Goal: Task Accomplishment & Management: Complete application form

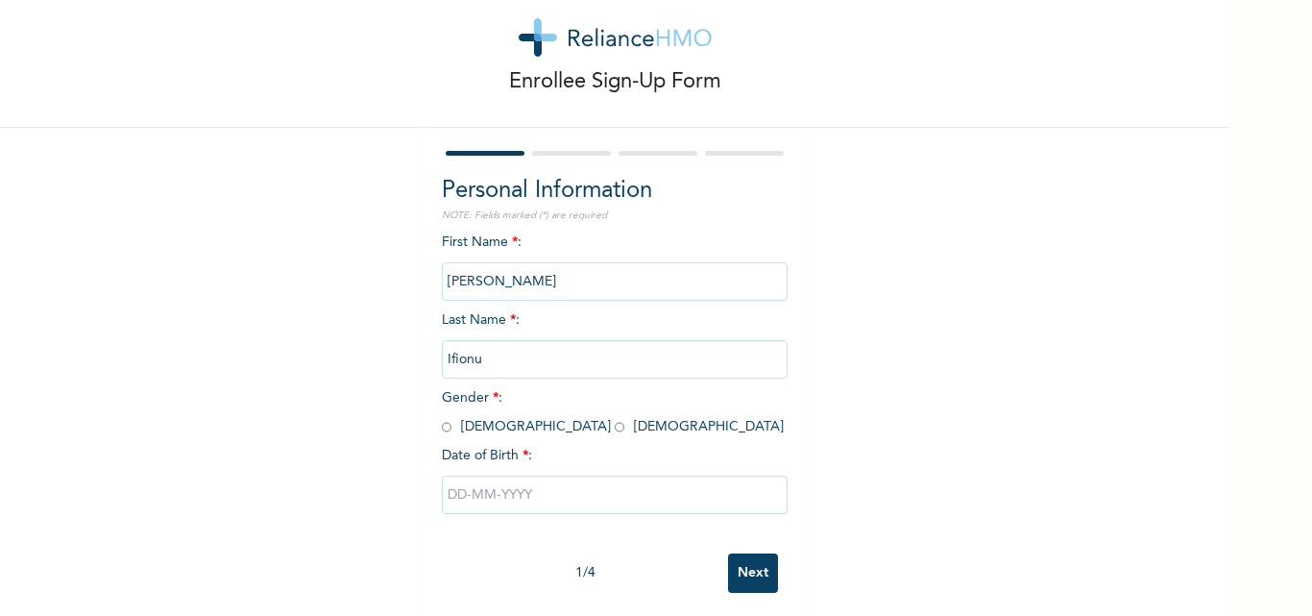
scroll to position [60, 0]
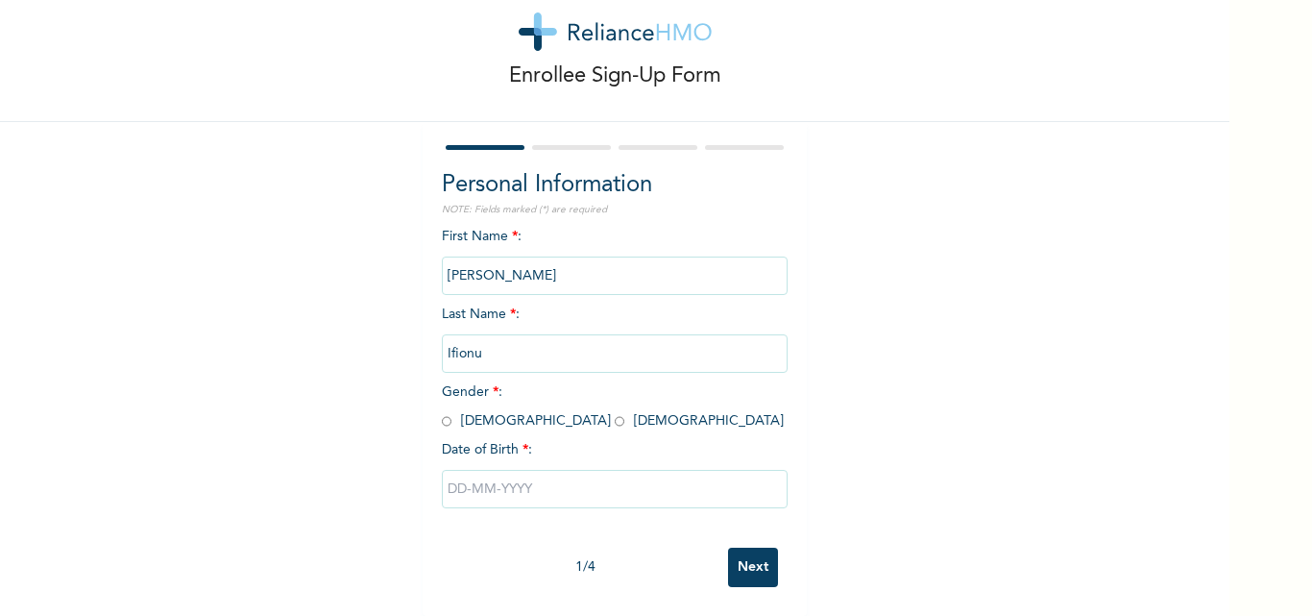
click at [615, 412] on input "radio" at bounding box center [620, 421] width 10 height 18
radio input "true"
click at [479, 470] on input "text" at bounding box center [615, 489] width 346 height 38
select select "7"
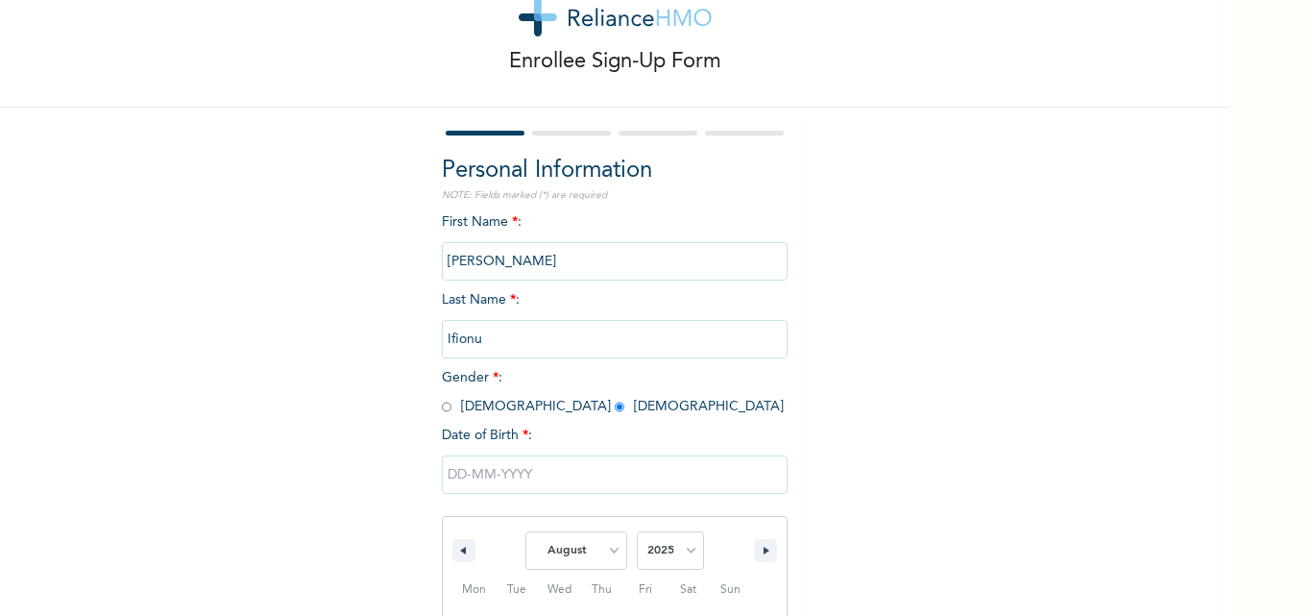
scroll to position [257, 0]
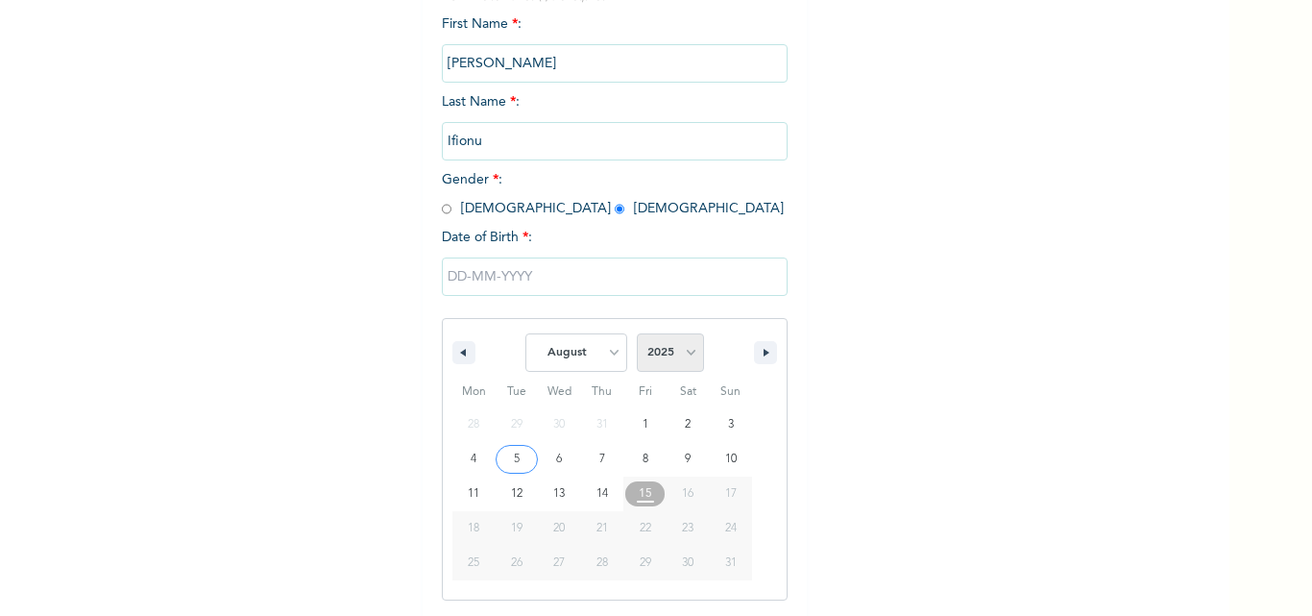
click at [661, 361] on select "2025 2024 2023 2022 2021 2020 2019 2018 2017 2016 2015 2014 2013 2012 2011 2010…" at bounding box center [670, 352] width 67 height 38
select select "1997"
click at [637, 334] on select "2025 2024 2023 2022 2021 2020 2019 2018 2017 2016 2015 2014 2013 2012 2011 2010…" at bounding box center [670, 352] width 67 height 38
click at [605, 355] on select "January February March April May June July August September October November De…" at bounding box center [576, 352] width 102 height 38
select select "0"
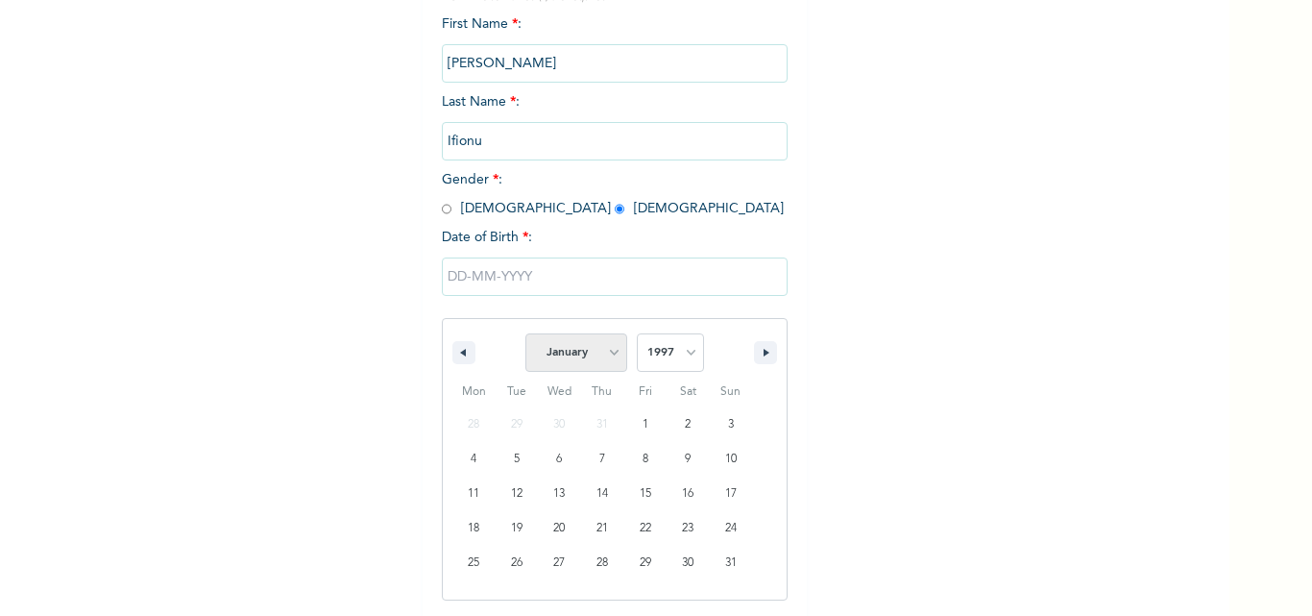
click at [525, 334] on select "January February March April May June July August September October November De…" at bounding box center [576, 352] width 102 height 38
type input "[DATE]"
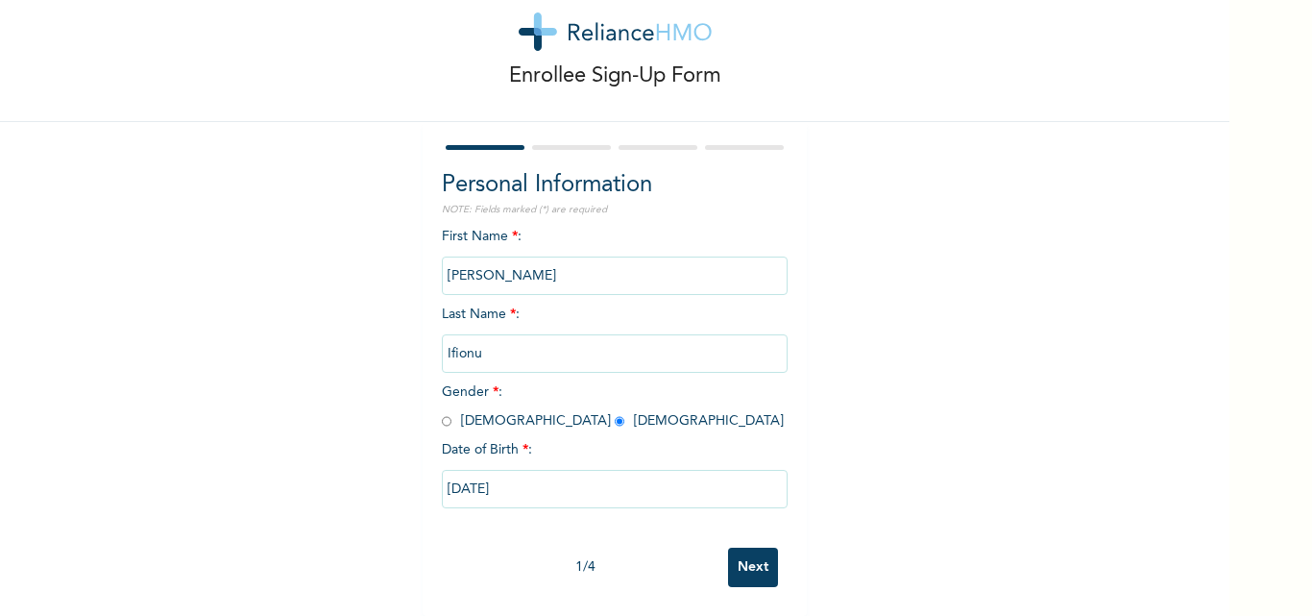
click at [742, 557] on input "Next" at bounding box center [753, 566] width 50 height 39
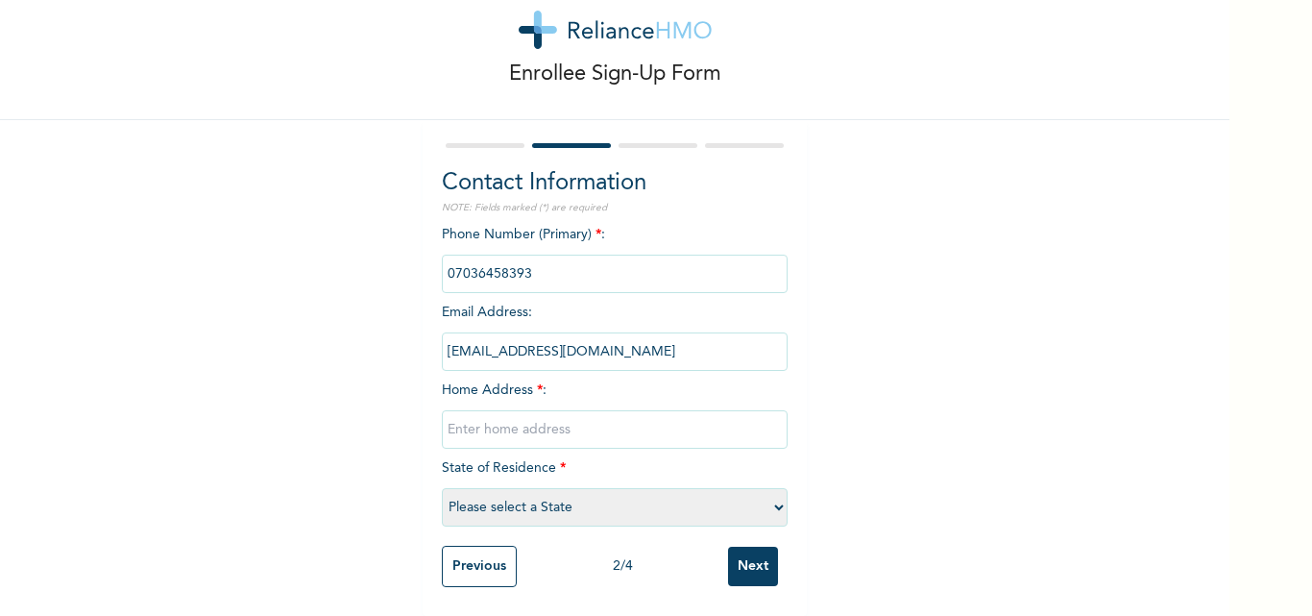
click at [499, 410] on input "text" at bounding box center [615, 429] width 346 height 38
type input "[STREET_ADDRESS][PERSON_NAME]"
click at [466, 496] on select "Please select a State [PERSON_NAME] (FCT) [PERSON_NAME] Ibom [GEOGRAPHIC_DATA] …" at bounding box center [615, 507] width 346 height 38
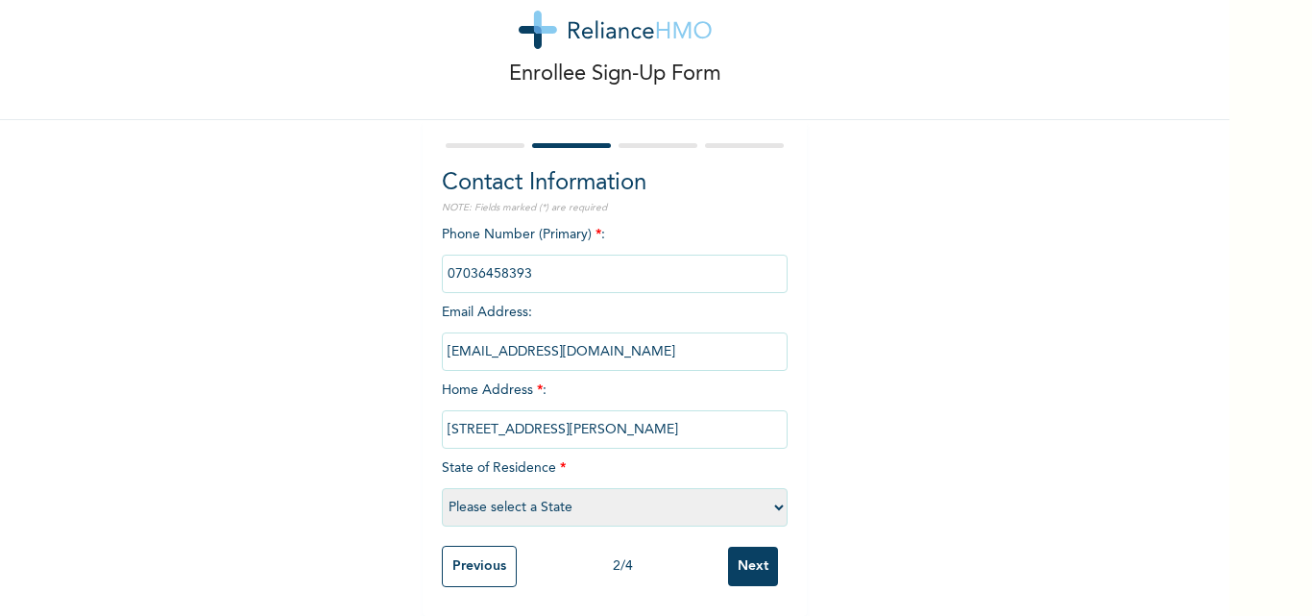
select select "25"
click at [442, 488] on select "Please select a State [PERSON_NAME] (FCT) [PERSON_NAME] Ibom [GEOGRAPHIC_DATA] …" at bounding box center [615, 507] width 346 height 38
click at [741, 550] on input "Next" at bounding box center [753, 565] width 50 height 39
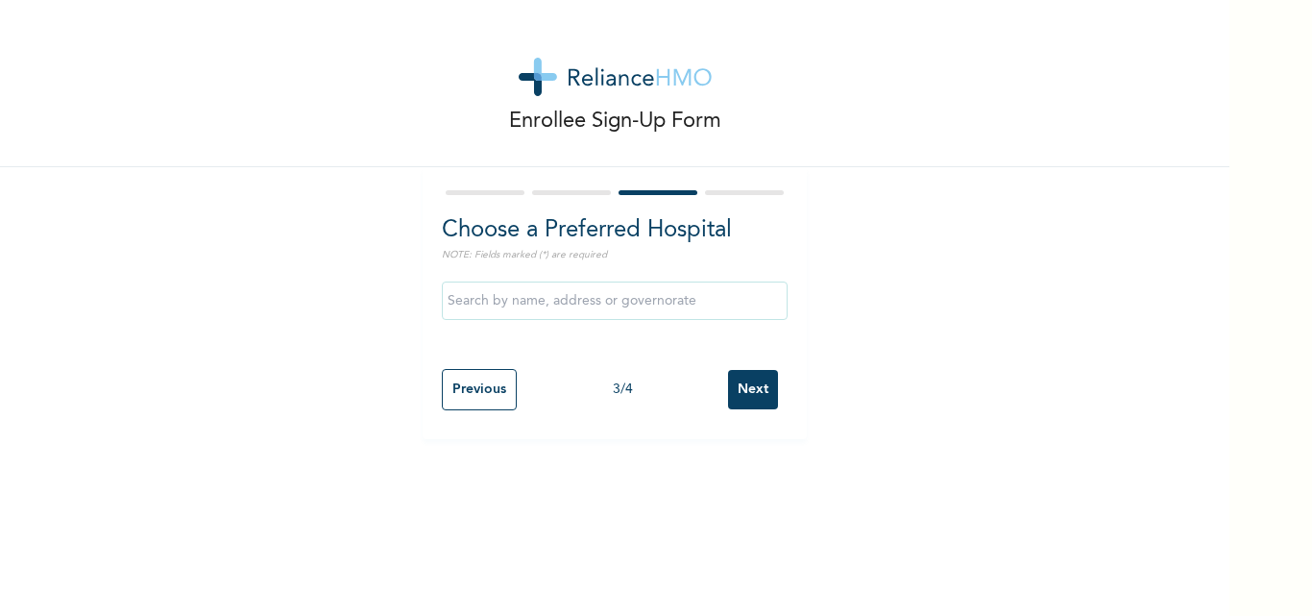
click at [656, 300] on input "text" at bounding box center [615, 300] width 346 height 38
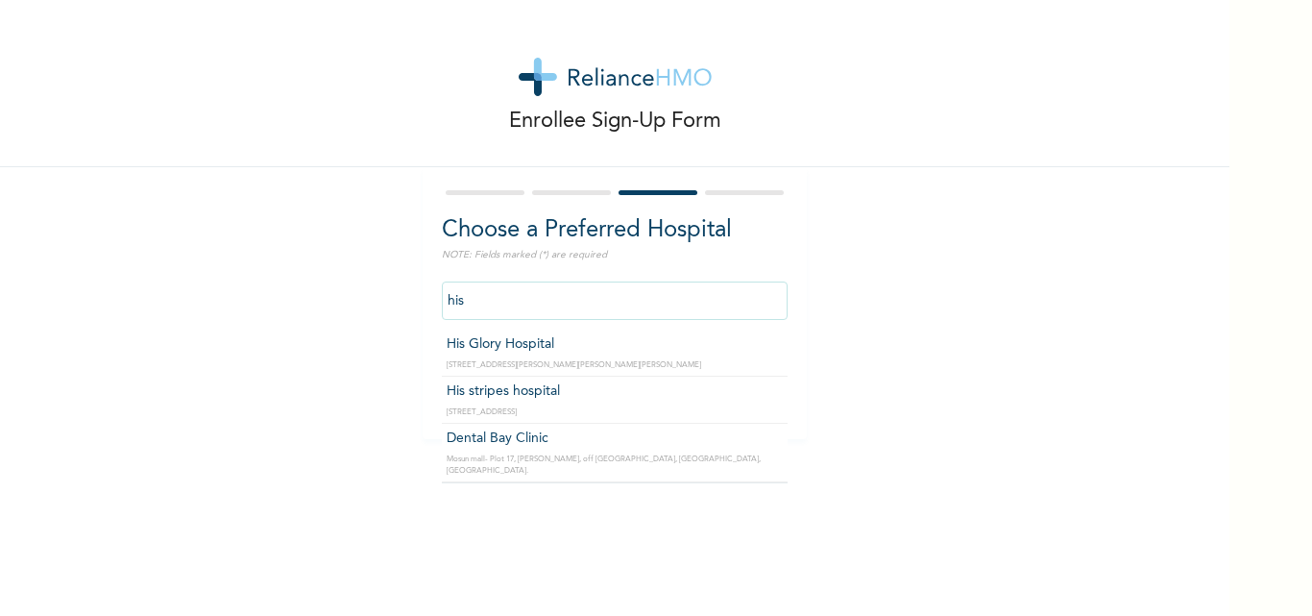
type input "His Glory Hospital"
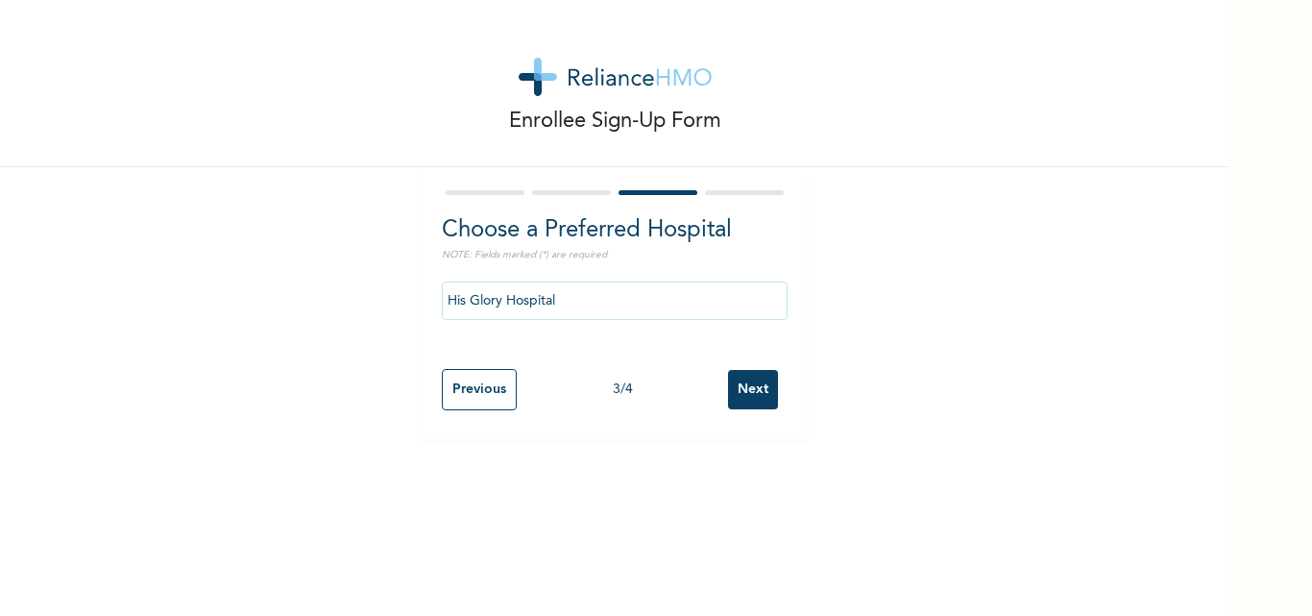
click at [613, 309] on input "His Glory Hospital" at bounding box center [615, 300] width 346 height 38
click at [744, 388] on input "Next" at bounding box center [753, 389] width 50 height 39
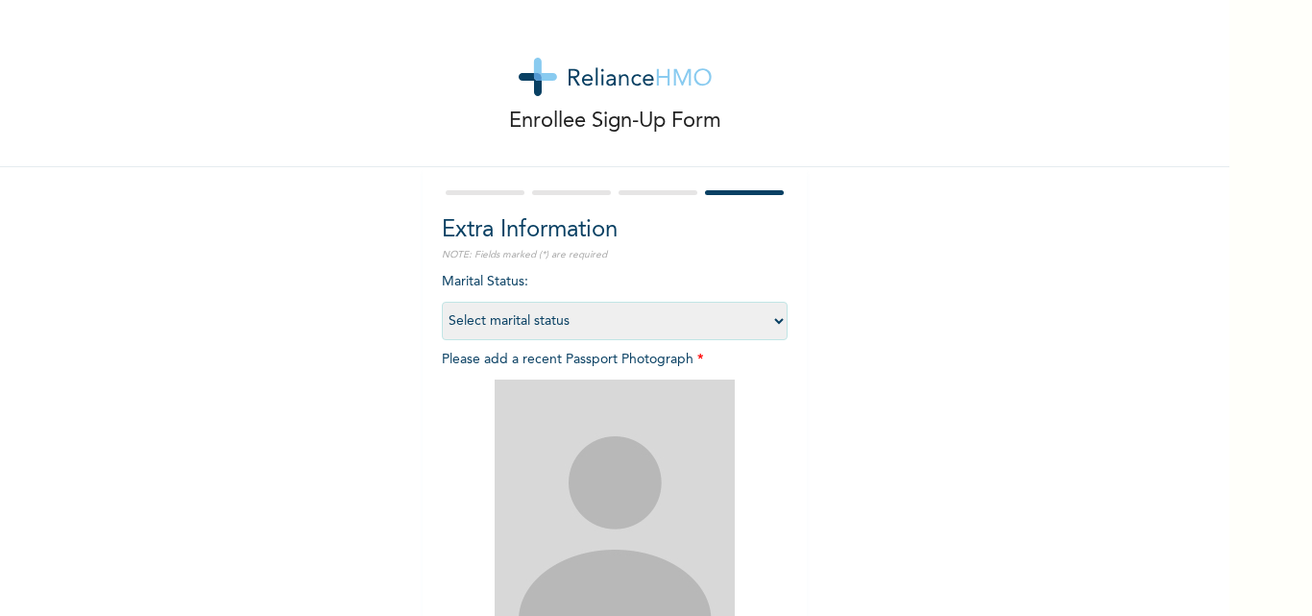
click at [752, 327] on select "Select marital status [DEMOGRAPHIC_DATA] Married [DEMOGRAPHIC_DATA] Widow/[DEMO…" at bounding box center [615, 321] width 346 height 38
select select "2"
click at [442, 302] on select "Select marital status [DEMOGRAPHIC_DATA] Married [DEMOGRAPHIC_DATA] Widow/[DEMO…" at bounding box center [615, 321] width 346 height 38
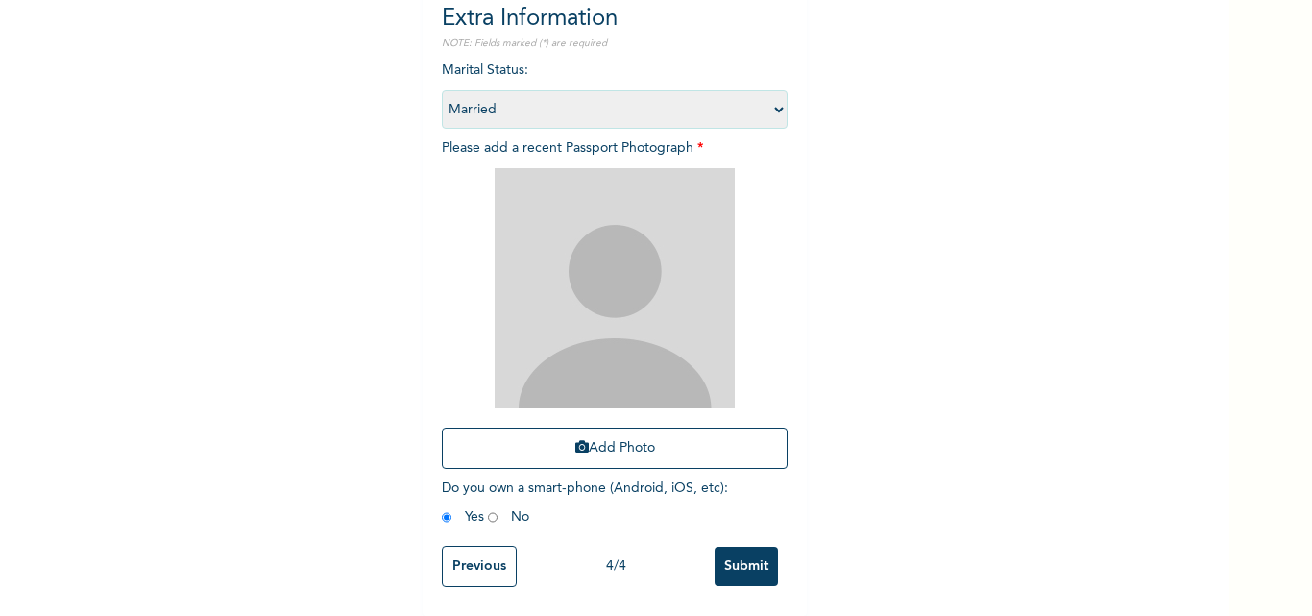
scroll to position [226, 0]
click at [587, 427] on button "Add Photo" at bounding box center [615, 447] width 346 height 41
